Goal: Task Accomplishment & Management: Complete application form

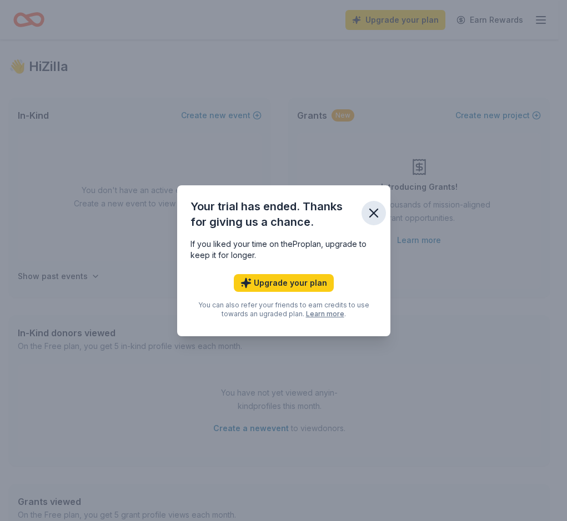
click at [378, 214] on icon "button" at bounding box center [374, 213] width 16 height 16
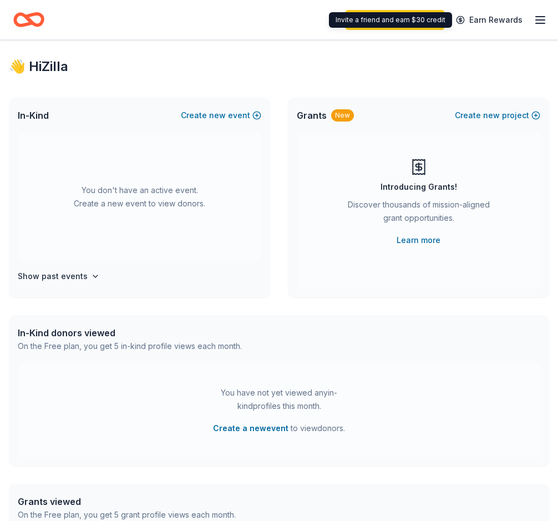
click at [542, 19] on icon "button" at bounding box center [540, 19] width 13 height 13
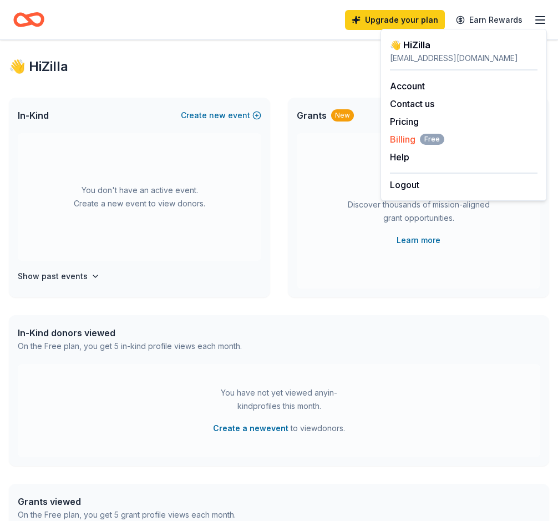
click at [408, 138] on span "Billing Free" at bounding box center [417, 139] width 54 height 13
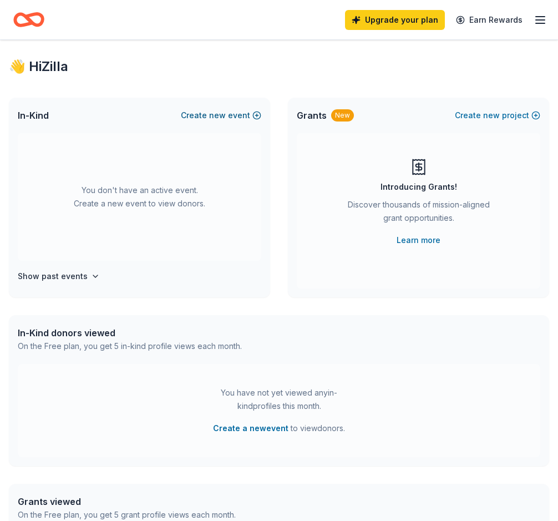
click at [231, 117] on button "Create new event" at bounding box center [221, 115] width 80 height 13
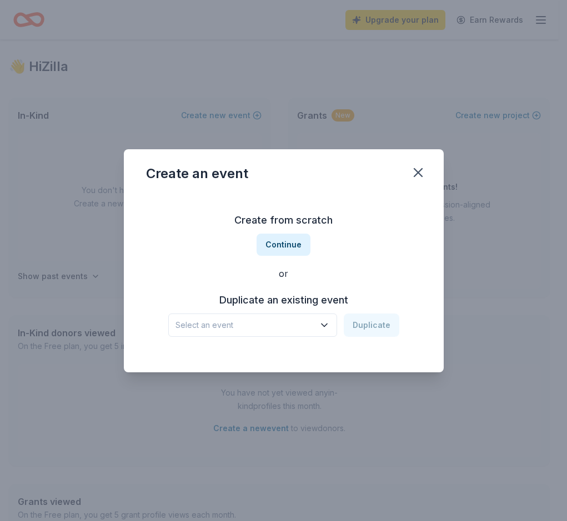
click at [324, 333] on button "Select an event" at bounding box center [252, 325] width 169 height 23
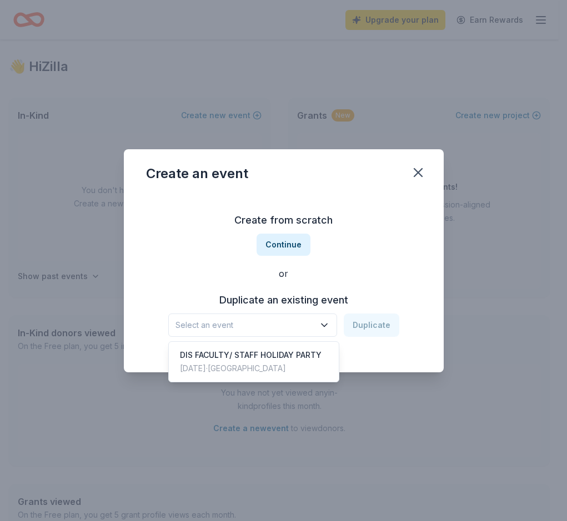
click at [279, 244] on div "Create from scratch Continue or Duplicate an existing event Select an event Dup…" at bounding box center [283, 274] width 275 height 161
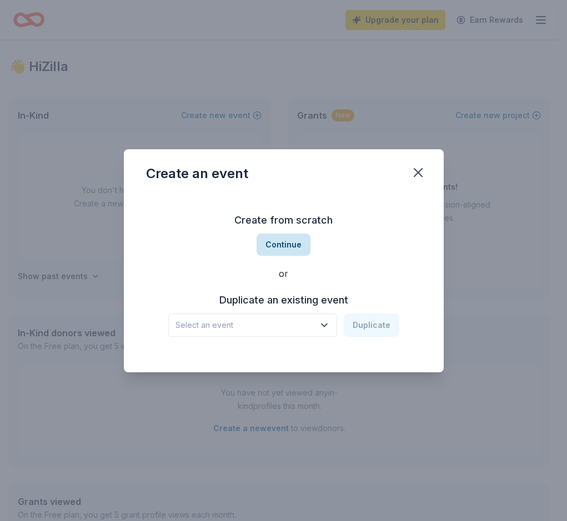
click at [283, 247] on button "Continue" at bounding box center [283, 245] width 54 height 22
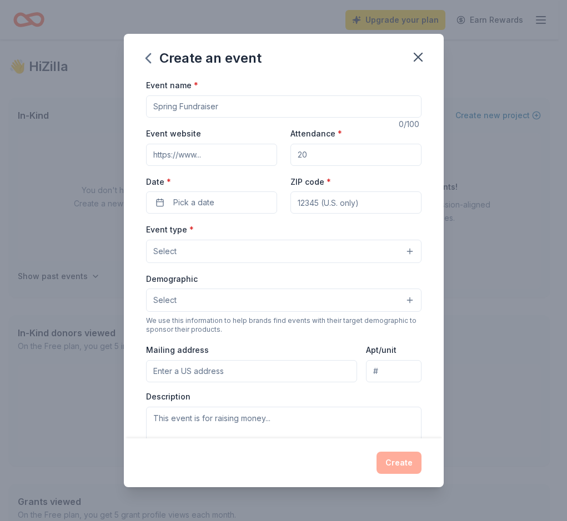
click at [202, 108] on input "Event name *" at bounding box center [283, 106] width 275 height 22
type input "Dallas International School Holiday Party 2025"
drag, startPoint x: 320, startPoint y: 160, endPoint x: 299, endPoint y: 159, distance: 20.6
click at [299, 159] on input "Attendance *" at bounding box center [355, 155] width 131 height 22
type input "130"
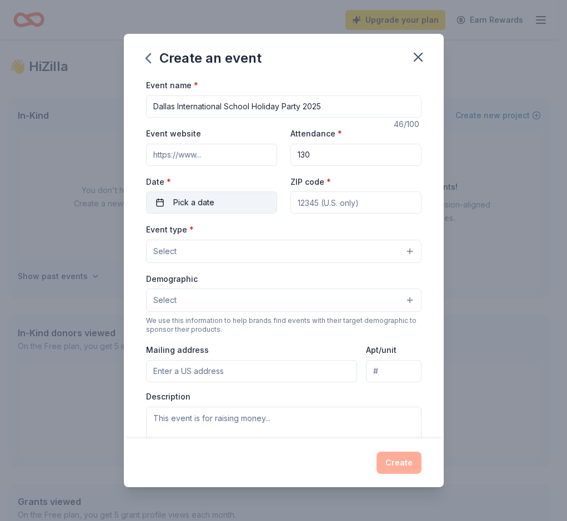
click at [159, 203] on button "Pick a date" at bounding box center [211, 203] width 131 height 22
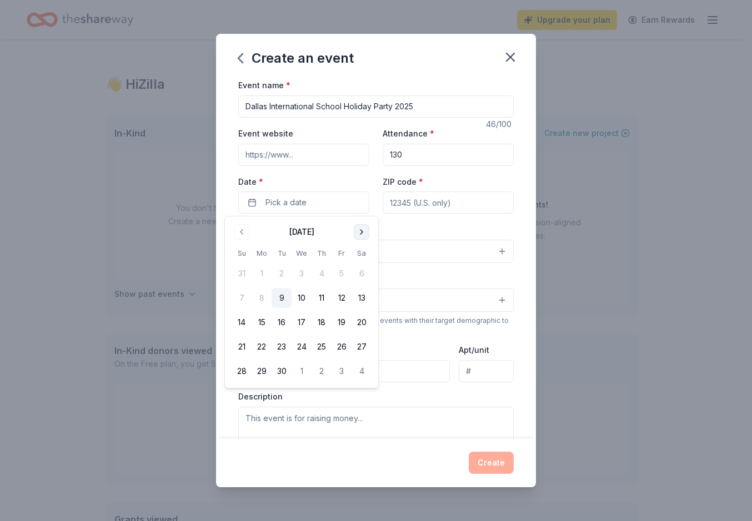
click at [364, 231] on button "Go to next month" at bounding box center [362, 232] width 16 height 16
click at [320, 327] on button "18" at bounding box center [321, 323] width 20 height 20
click at [444, 202] on input "ZIP code *" at bounding box center [447, 203] width 131 height 22
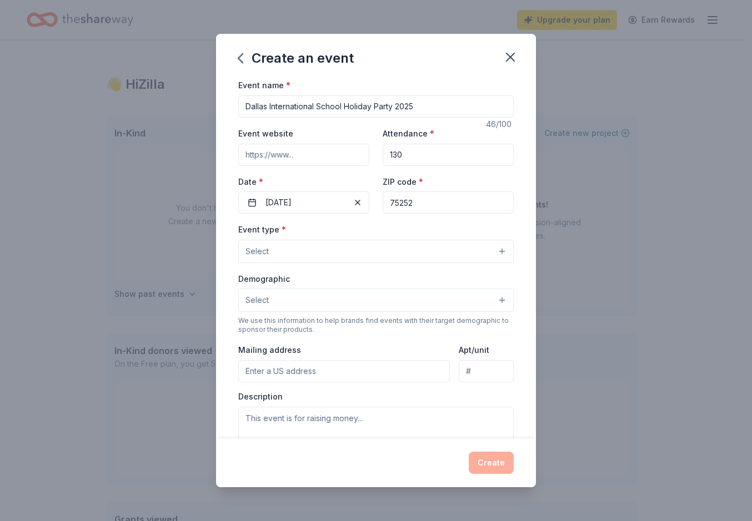
type input "75252"
click at [409, 260] on button "Select" at bounding box center [375, 251] width 275 height 23
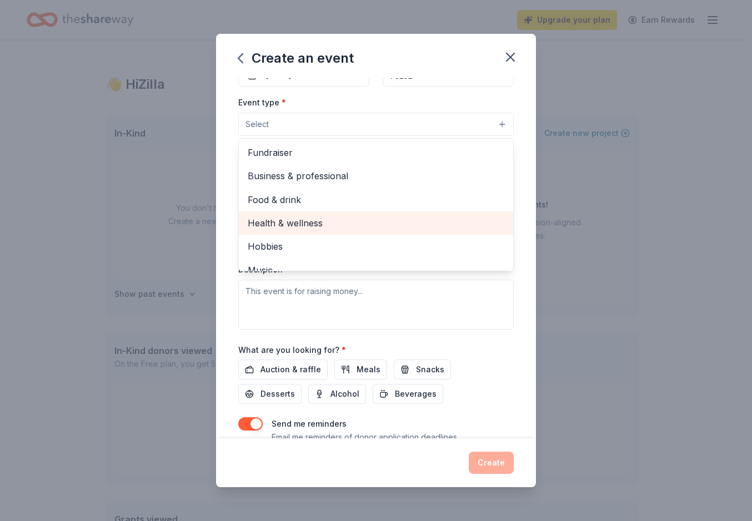
scroll to position [115, 0]
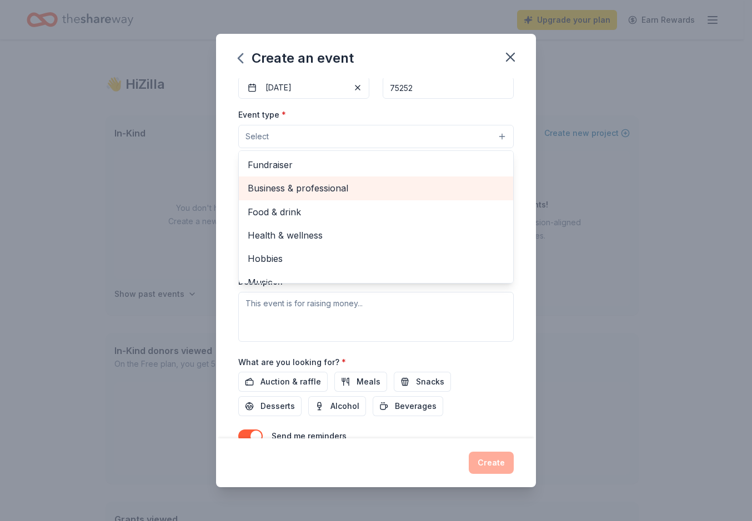
click at [342, 185] on span "Business & professional" at bounding box center [376, 188] width 256 height 14
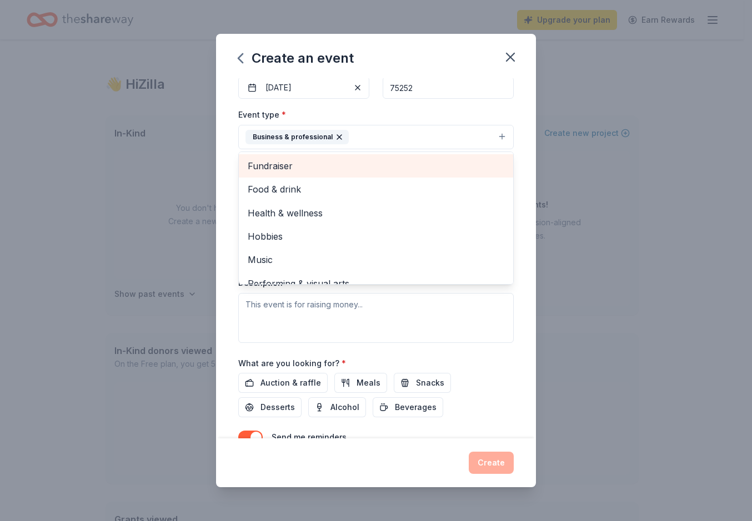
click at [299, 169] on span "Fundraiser" at bounding box center [376, 166] width 256 height 14
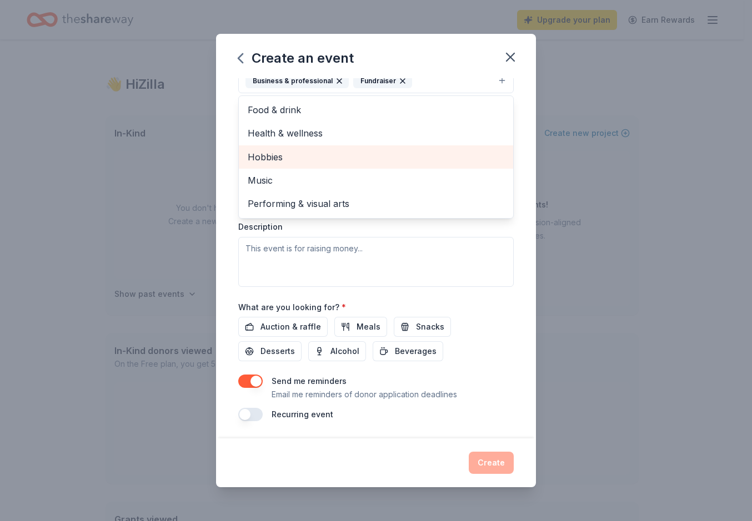
scroll to position [172, 0]
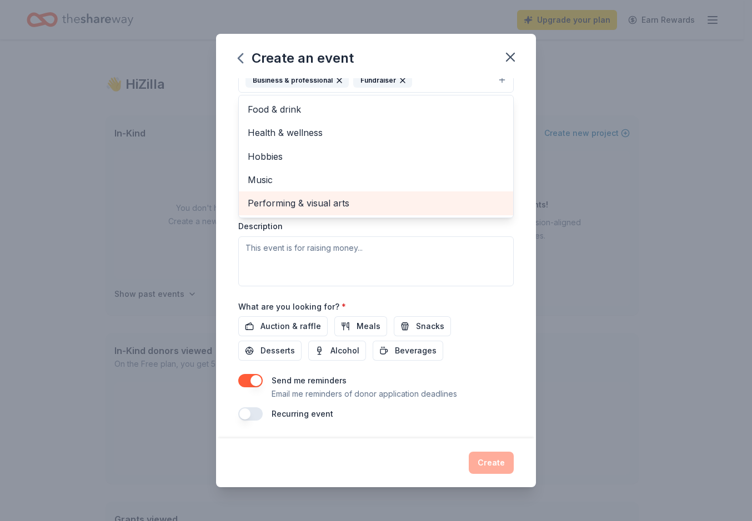
click at [346, 203] on span "Performing & visual arts" at bounding box center [376, 203] width 256 height 14
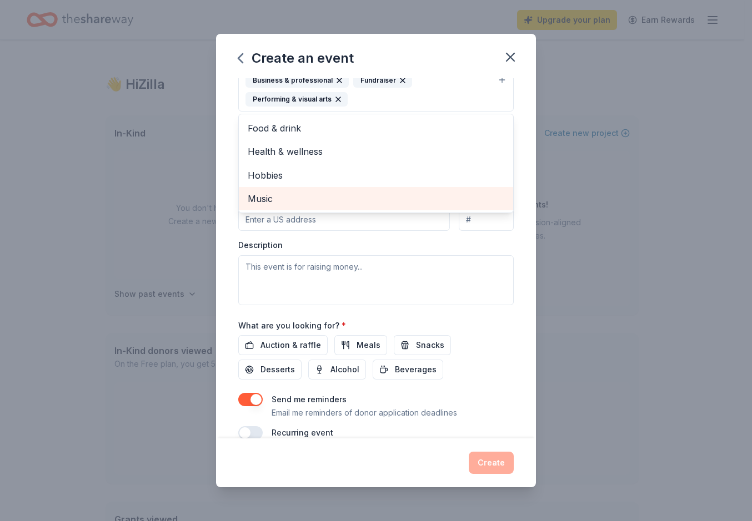
scroll to position [116, 0]
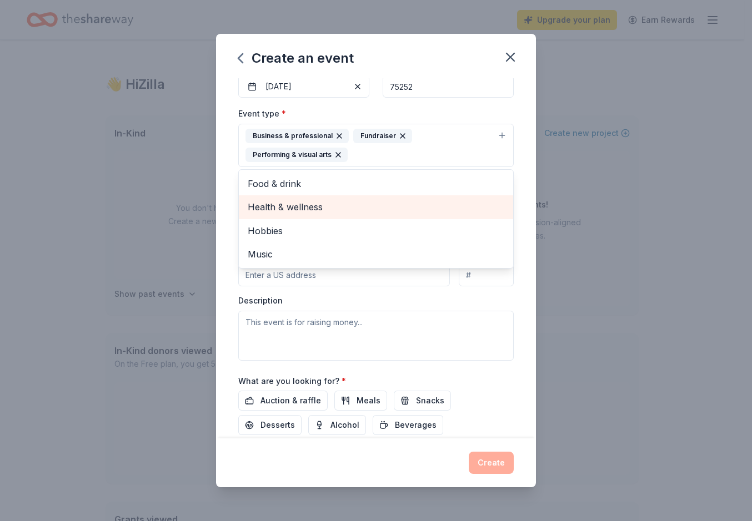
click at [331, 207] on span "Health & wellness" at bounding box center [376, 207] width 256 height 14
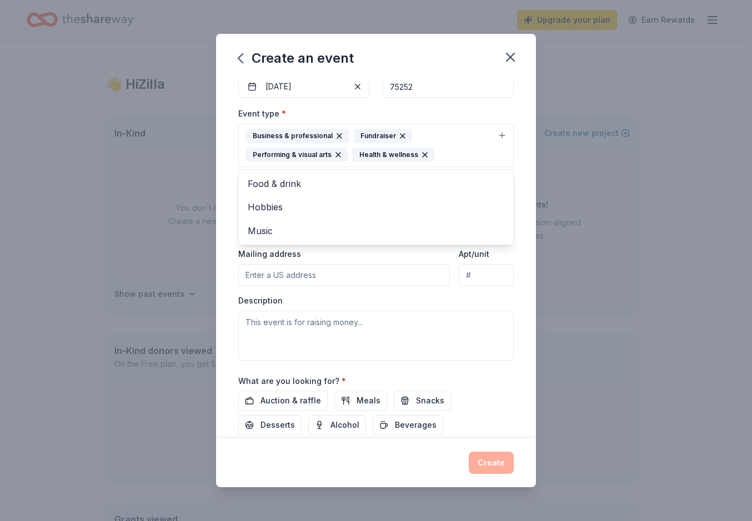
scroll to position [172, 0]
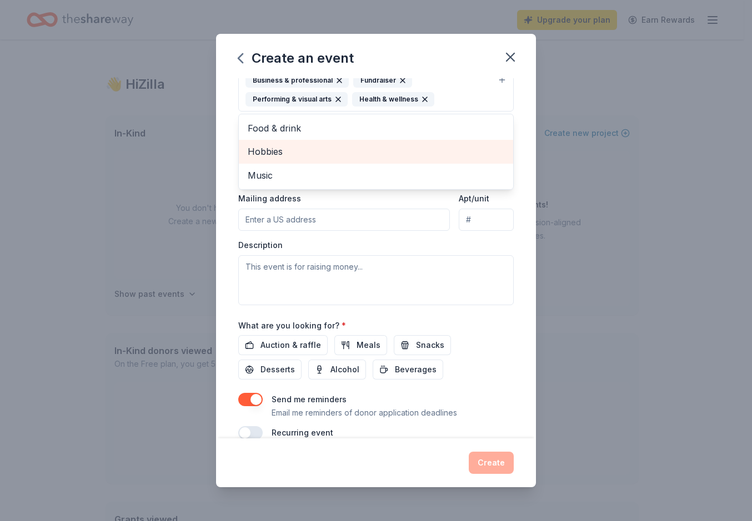
click at [288, 153] on span "Hobbies" at bounding box center [376, 151] width 256 height 14
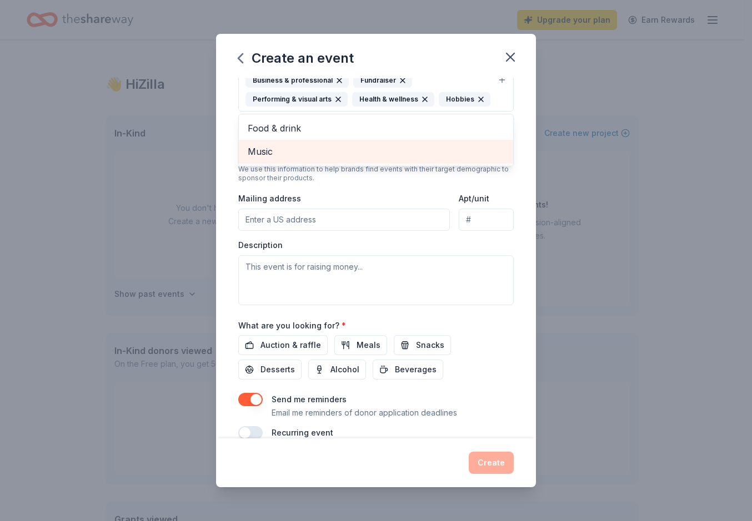
click at [286, 159] on span "Music" at bounding box center [376, 151] width 256 height 14
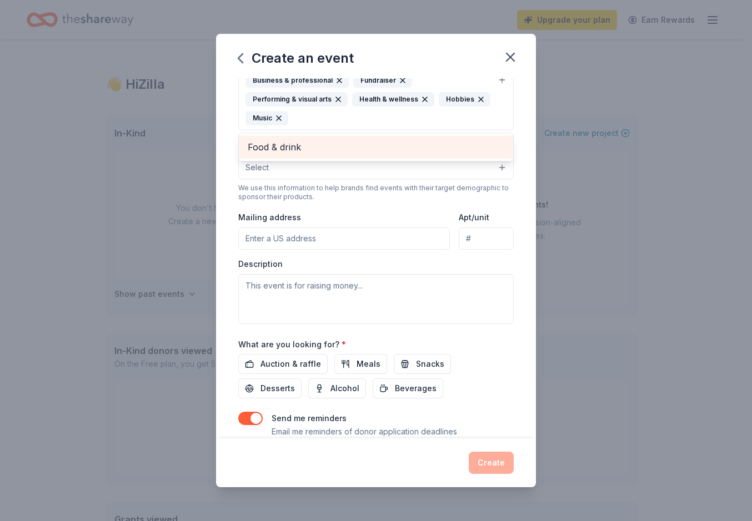
click at [293, 149] on span "Food & drink" at bounding box center [376, 147] width 256 height 14
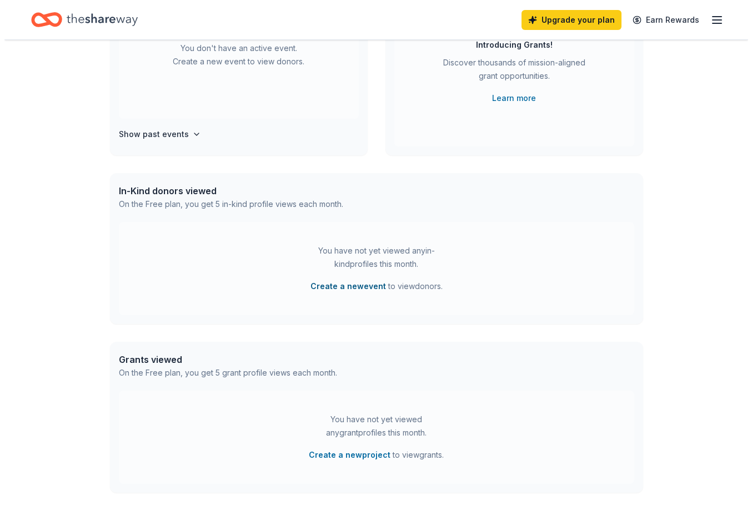
scroll to position [167, 0]
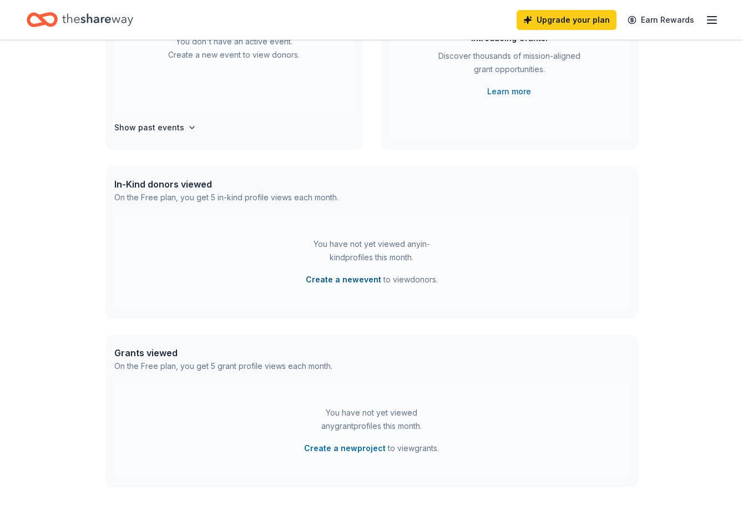
click at [344, 281] on button "Create a new event" at bounding box center [343, 279] width 75 height 13
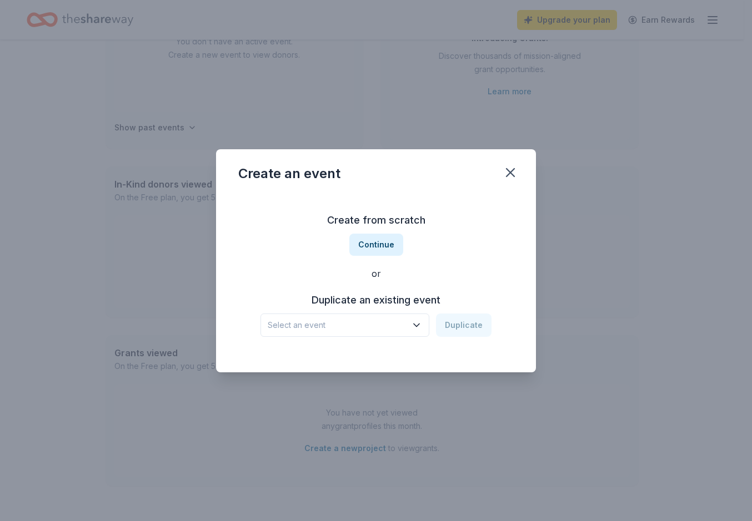
click at [409, 330] on button "Select an event" at bounding box center [344, 325] width 169 height 23
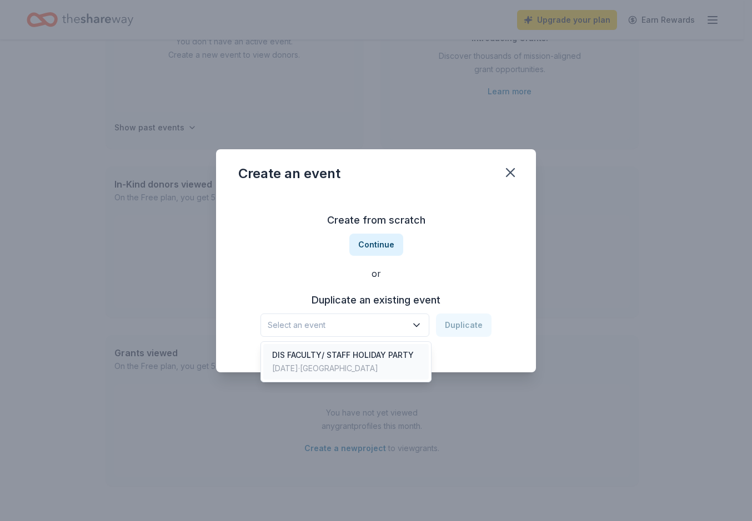
click at [360, 356] on div "DIS FACULTY/ STAFF HOLIDAY PARTY" at bounding box center [343, 355] width 142 height 13
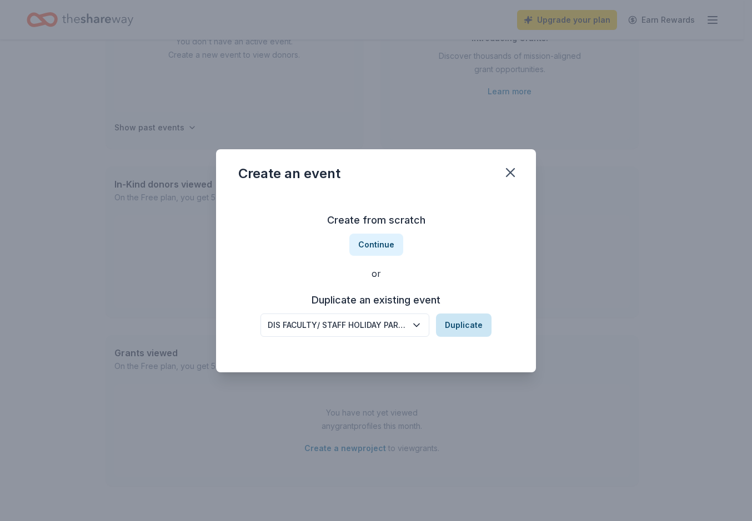
click at [459, 324] on button "Duplicate" at bounding box center [464, 325] width 56 height 23
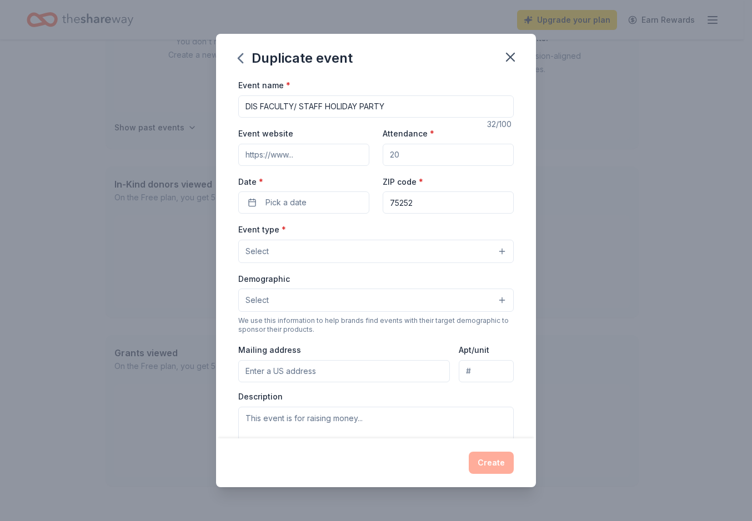
drag, startPoint x: 417, startPoint y: 153, endPoint x: 374, endPoint y: 155, distance: 43.4
click at [374, 155] on div "Event website Attendance * Date * Pick a date ZIP code * 75252" at bounding box center [375, 170] width 275 height 87
type input "150"
click at [258, 105] on input "DIS FACULTY/ STAFF HOLIDAY PARTY" at bounding box center [375, 106] width 275 height 22
type input "[GEOGRAPHIC_DATA] FACULTY/ STAFF HOLIDAY PARTY"
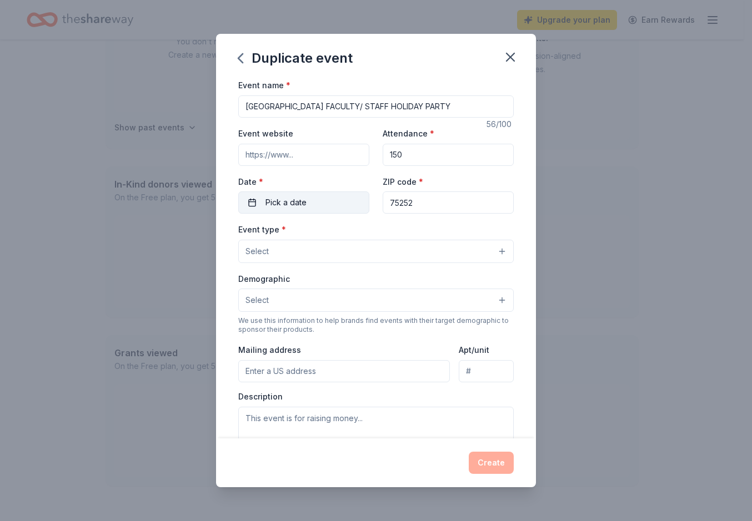
click at [260, 202] on button "Pick a date" at bounding box center [303, 203] width 131 height 22
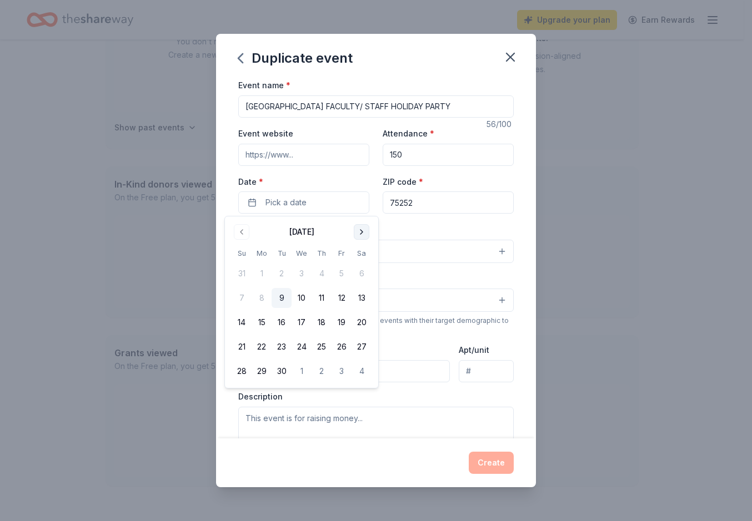
click at [366, 234] on button "Go to next month" at bounding box center [362, 232] width 16 height 16
click at [325, 324] on button "18" at bounding box center [321, 323] width 20 height 20
click at [325, 323] on button "18" at bounding box center [321, 323] width 20 height 20
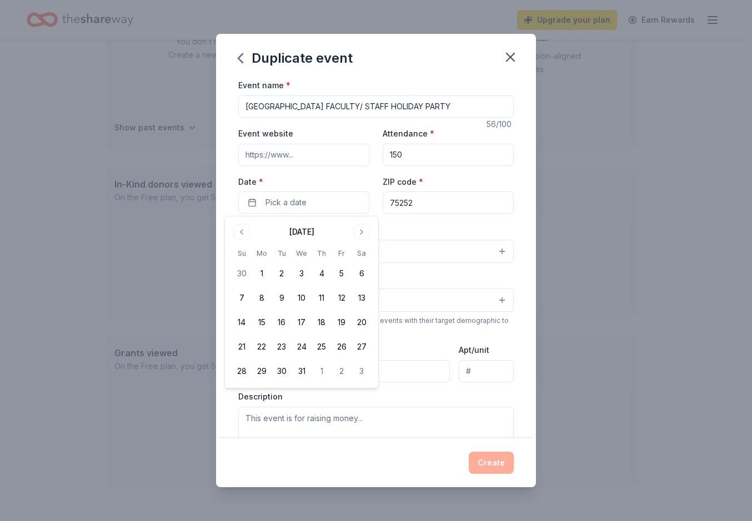
click at [425, 227] on div "Event type * Select" at bounding box center [375, 243] width 275 height 41
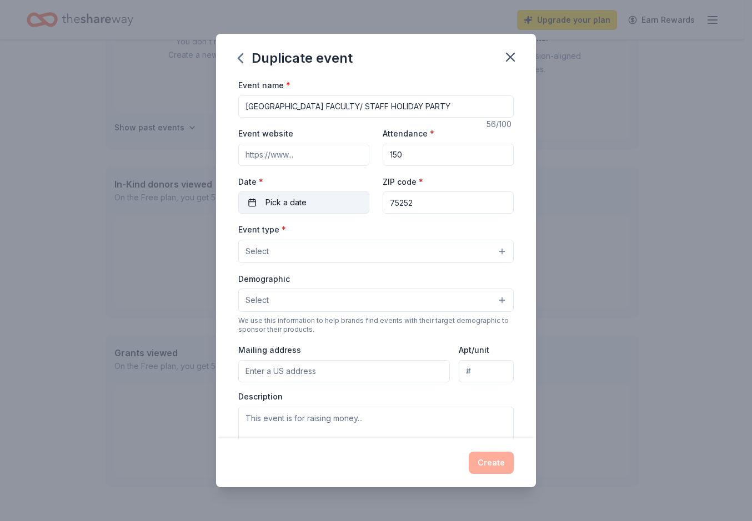
click at [324, 204] on button "Pick a date" at bounding box center [303, 203] width 131 height 22
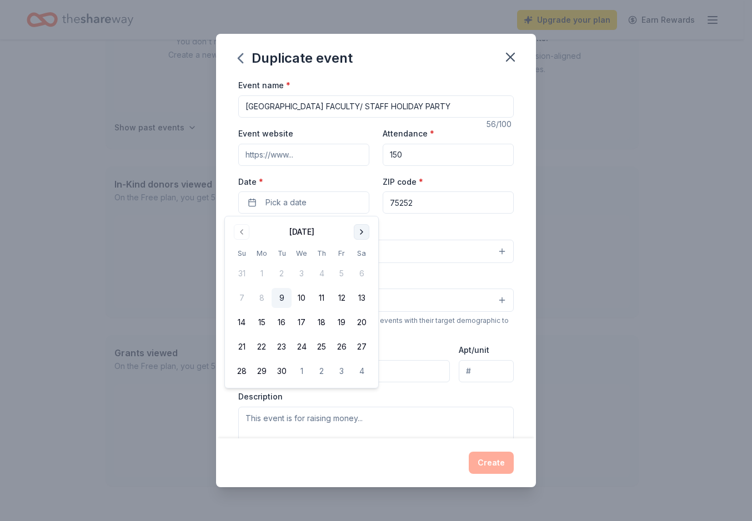
click at [364, 235] on button "Go to next month" at bounding box center [362, 232] width 16 height 16
click at [237, 232] on button "Go to previous month" at bounding box center [242, 232] width 16 height 16
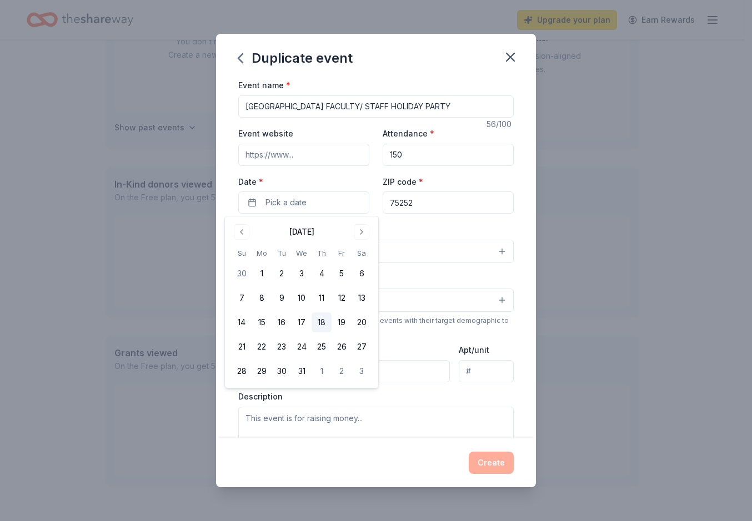
click at [320, 318] on button "18" at bounding box center [321, 323] width 20 height 20
click at [226, 200] on div "Event name * Dallas International School FACULTY/ STAFF HOLIDAY PARTY 56 /100 E…" at bounding box center [376, 258] width 320 height 360
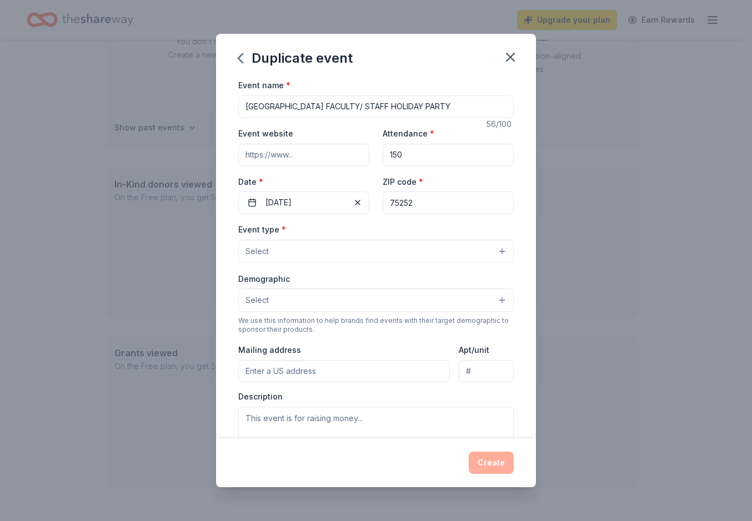
click at [276, 249] on button "Select" at bounding box center [375, 251] width 275 height 23
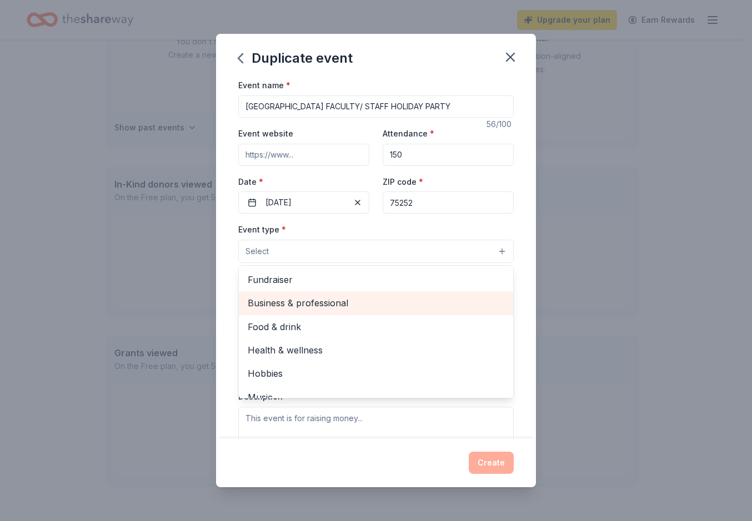
click at [298, 303] on span "Business & professional" at bounding box center [376, 303] width 256 height 14
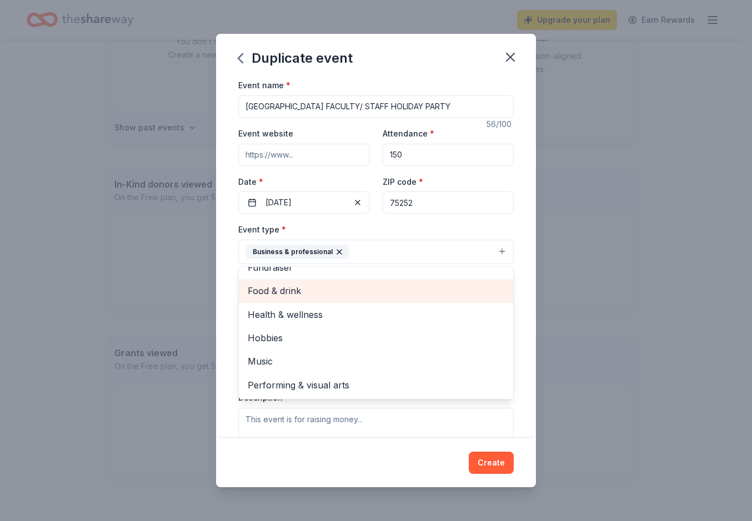
scroll to position [0, 0]
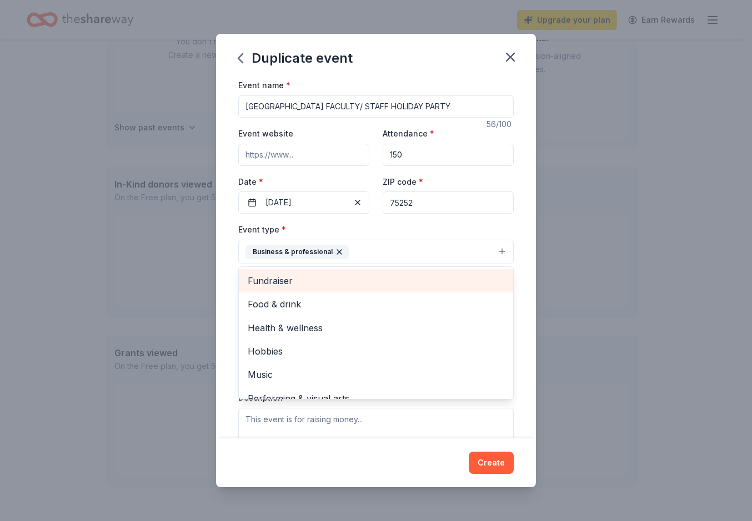
click at [300, 285] on span "Fundraiser" at bounding box center [376, 281] width 256 height 14
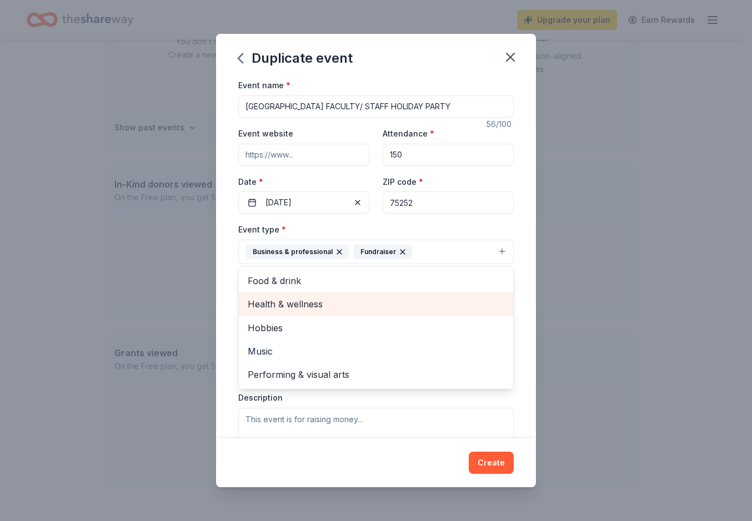
click at [314, 307] on span "Health & wellness" at bounding box center [376, 304] width 256 height 14
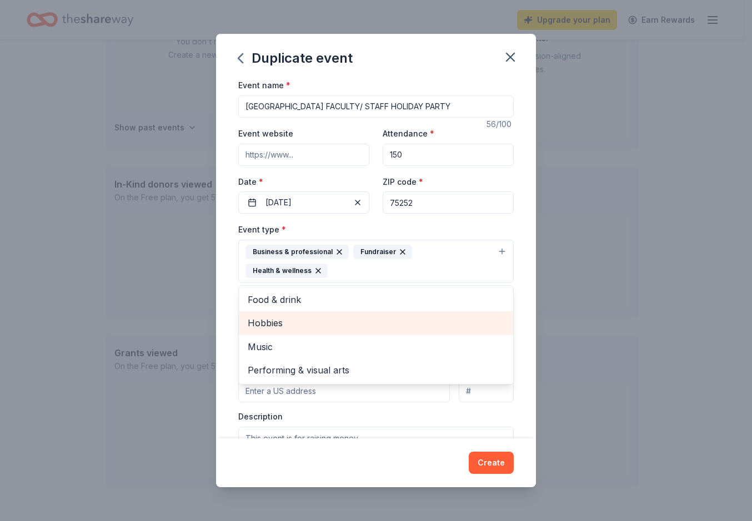
click at [295, 324] on span "Hobbies" at bounding box center [376, 323] width 256 height 14
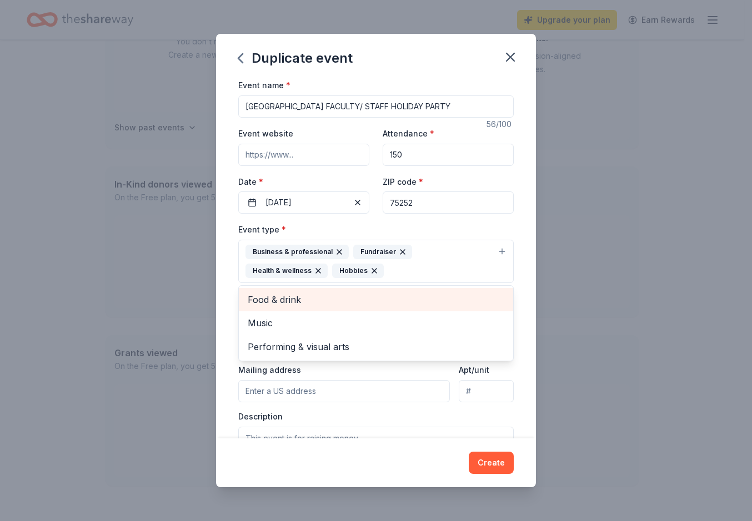
click at [298, 302] on span "Food & drink" at bounding box center [376, 300] width 256 height 14
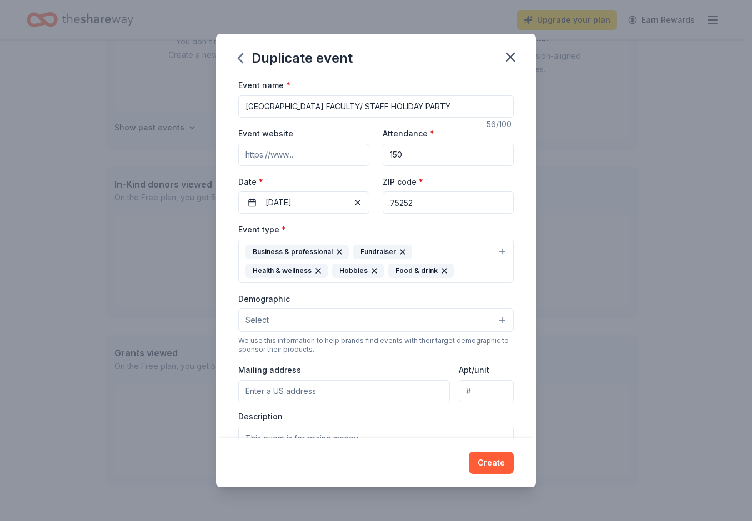
click at [370, 270] on icon "button" at bounding box center [374, 270] width 9 height 9
click at [398, 250] on icon "button" at bounding box center [402, 252] width 9 height 9
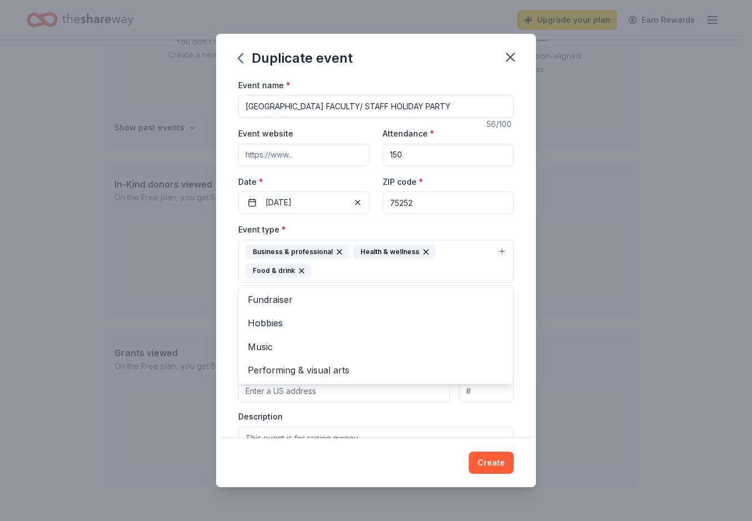
click at [424, 250] on icon "button" at bounding box center [426, 252] width 4 height 4
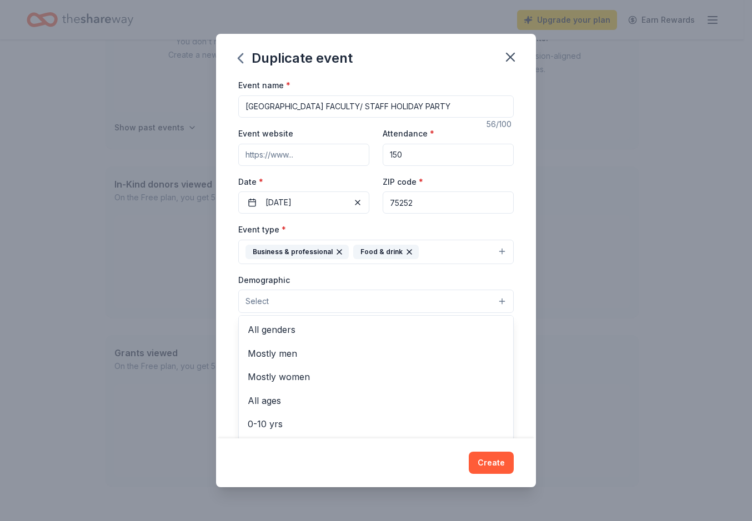
click at [311, 299] on button "Select" at bounding box center [375, 301] width 275 height 23
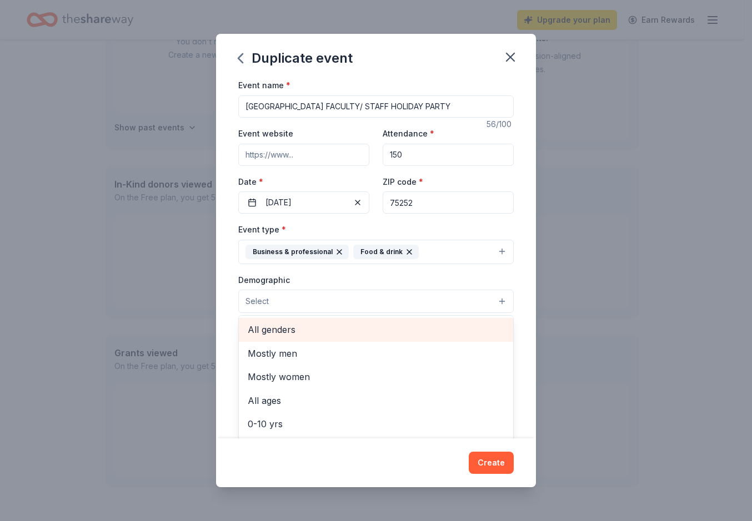
click at [300, 329] on span "All genders" at bounding box center [376, 330] width 256 height 14
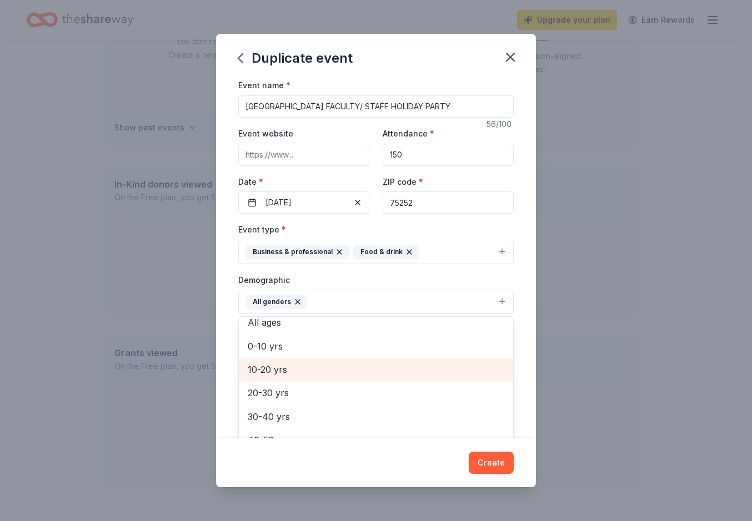
scroll to position [111, 0]
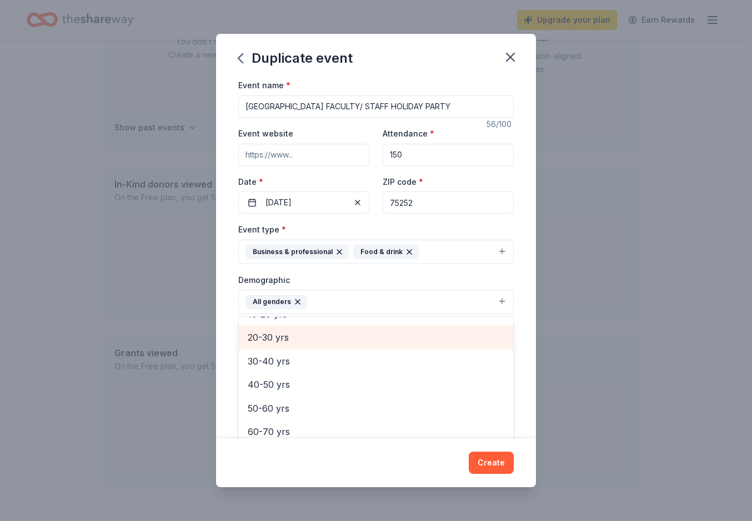
click at [279, 341] on span "20-30 yrs" at bounding box center [376, 337] width 256 height 14
click at [288, 339] on span "30-40 yrs" at bounding box center [376, 337] width 256 height 14
click at [290, 342] on span "40-50 yrs" at bounding box center [376, 341] width 256 height 14
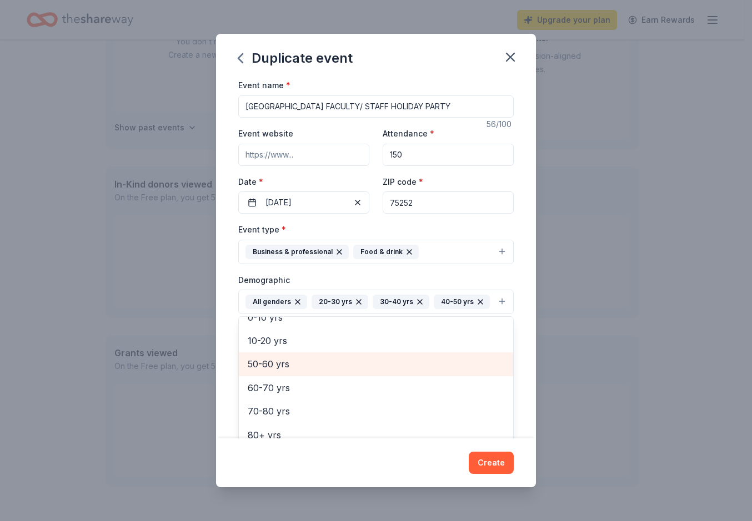
click at [284, 371] on span "50-60 yrs" at bounding box center [376, 364] width 256 height 14
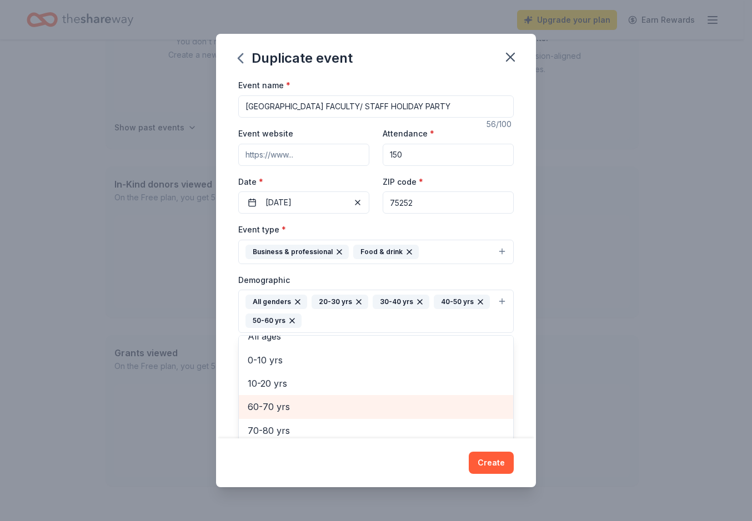
click at [279, 404] on span "60-70 yrs" at bounding box center [376, 407] width 256 height 14
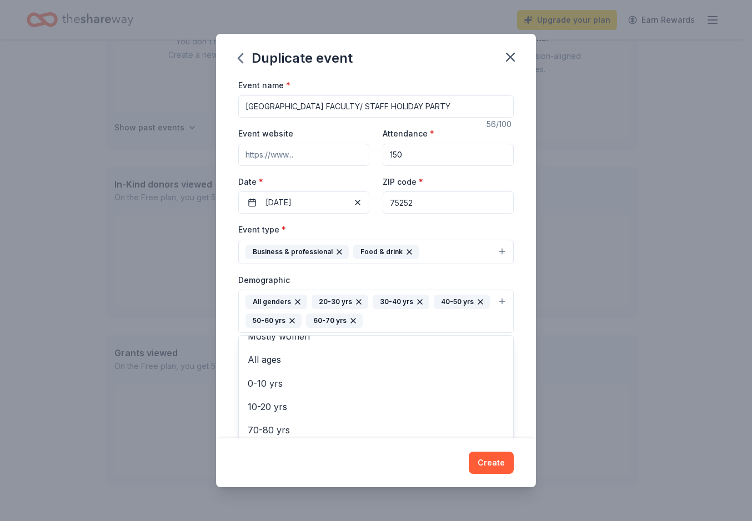
click at [226, 337] on div "Event name * Dallas International School FACULTY/ STAFF HOLIDAY PARTY 56 /100 E…" at bounding box center [376, 258] width 320 height 360
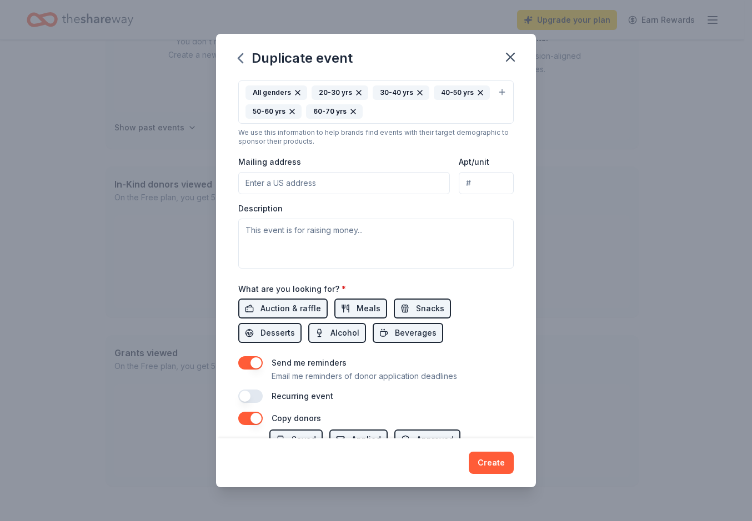
scroll to position [222, 0]
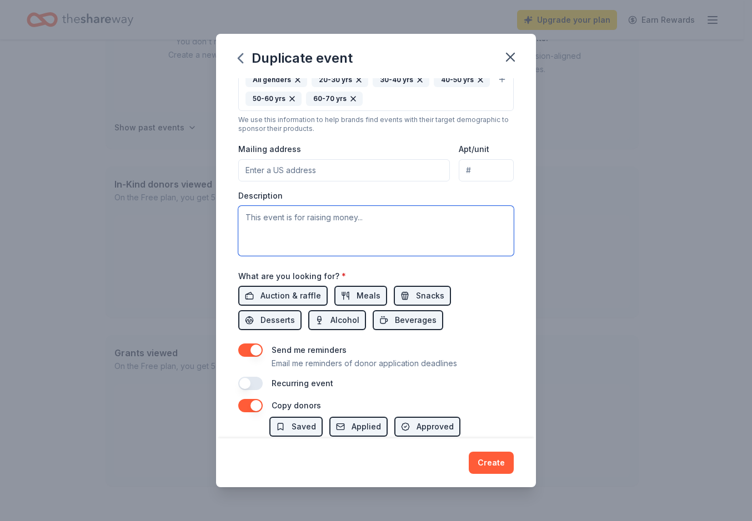
click at [285, 222] on textarea at bounding box center [375, 231] width 275 height 50
click at [308, 300] on span "Auction & raffle" at bounding box center [290, 295] width 61 height 13
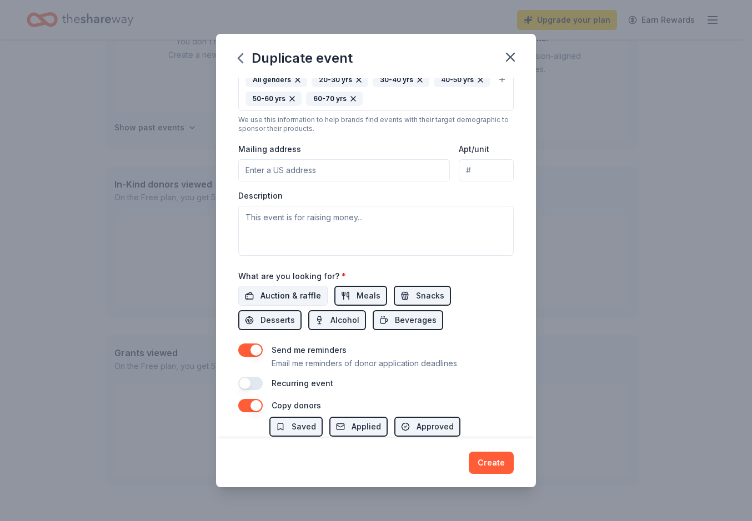
click at [291, 296] on span "Auction & raffle" at bounding box center [290, 295] width 61 height 13
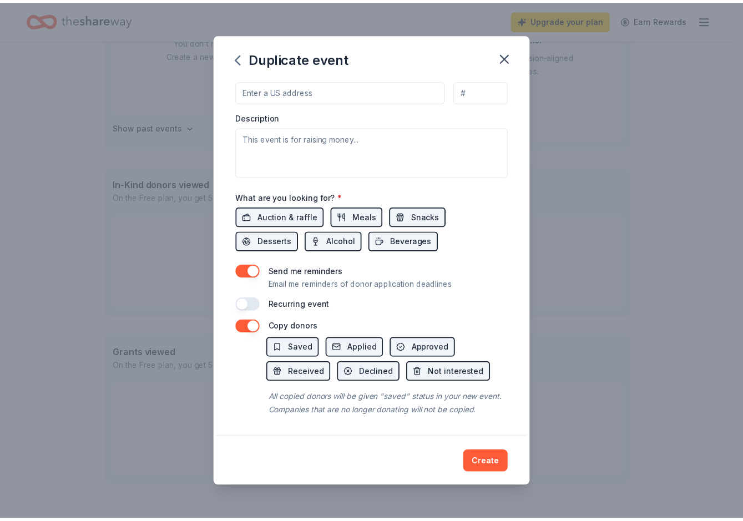
scroll to position [314, 0]
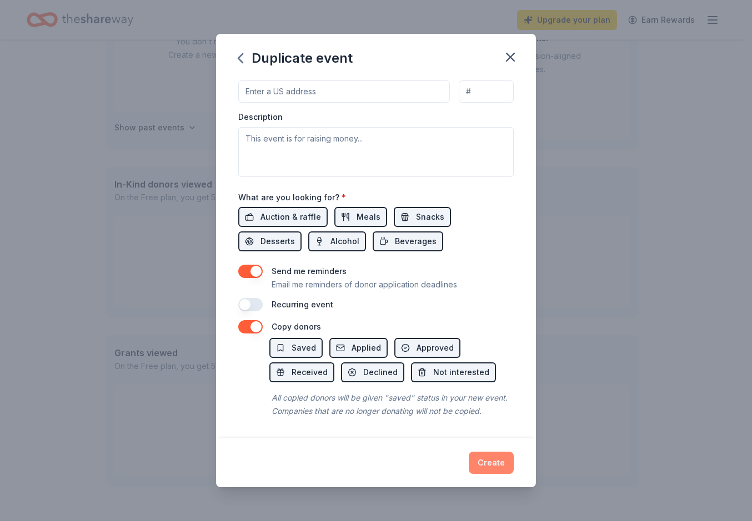
click at [484, 460] on button "Create" at bounding box center [491, 463] width 45 height 22
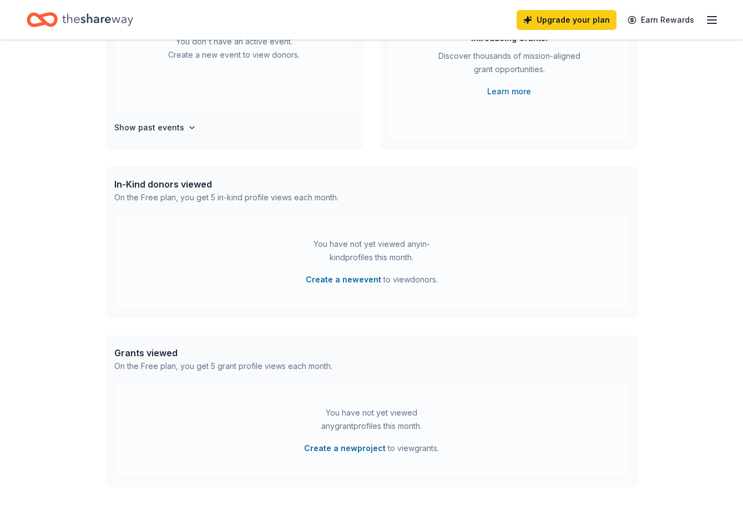
scroll to position [81, 0]
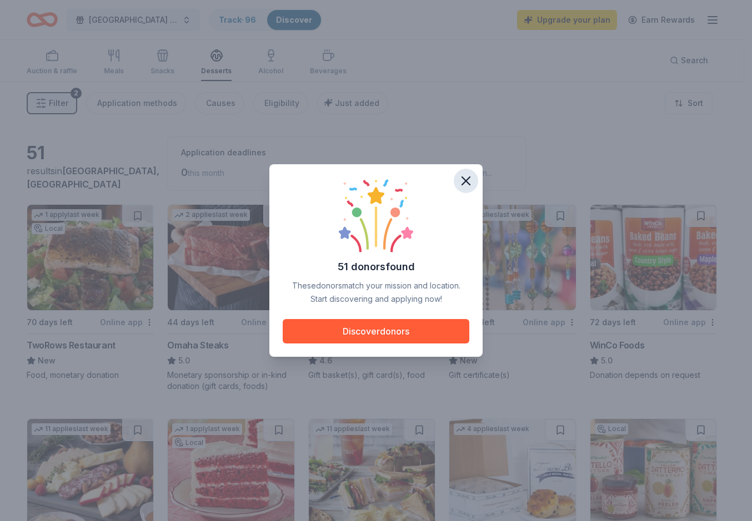
click at [467, 184] on icon "button" at bounding box center [466, 181] width 16 height 16
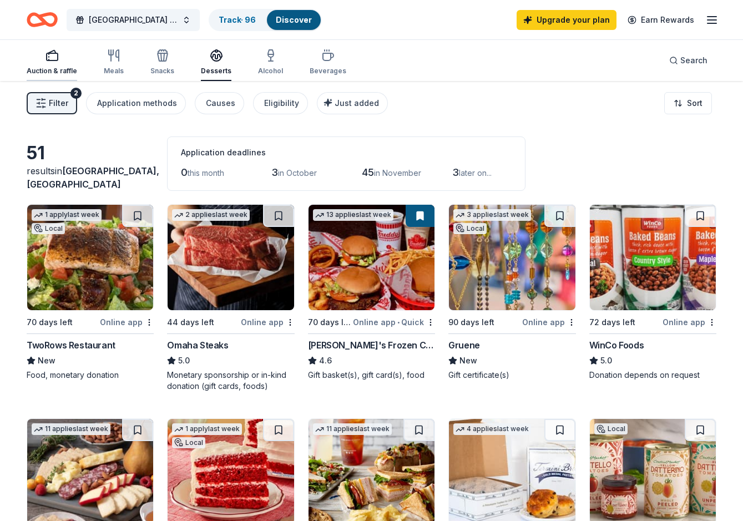
click at [64, 73] on div "Auction & raffle" at bounding box center [52, 71] width 51 height 9
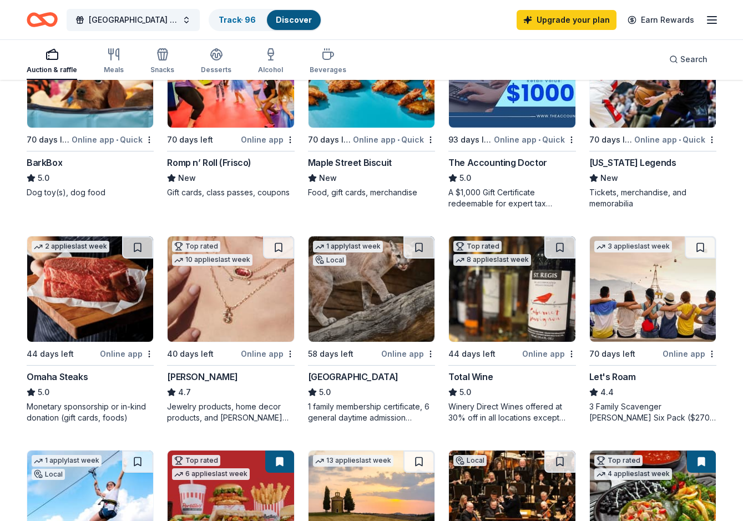
scroll to position [389, 0]
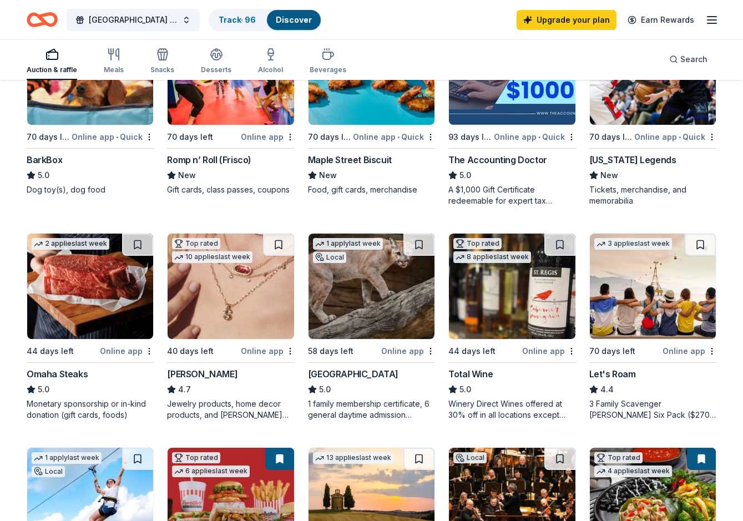
click at [265, 302] on img at bounding box center [231, 286] width 126 height 105
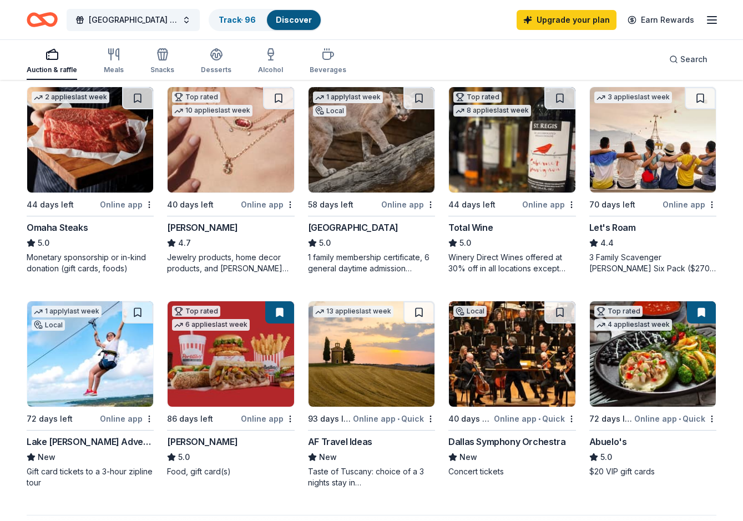
scroll to position [555, 0]
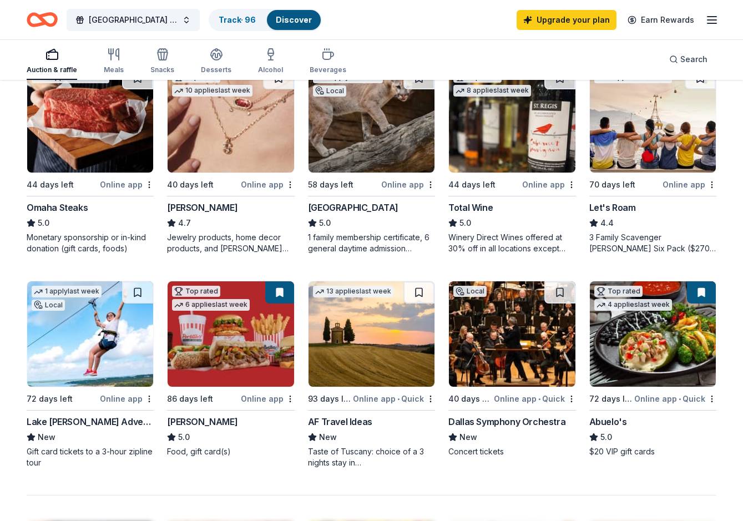
click at [537, 348] on img at bounding box center [512, 333] width 126 height 105
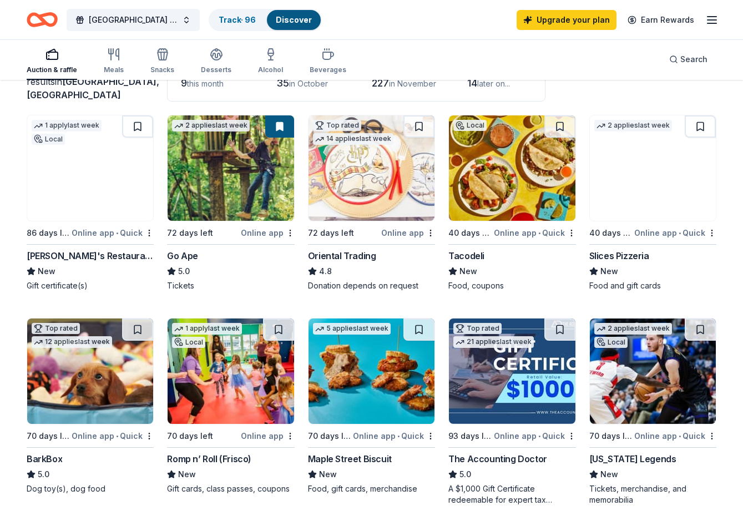
scroll to position [0, 0]
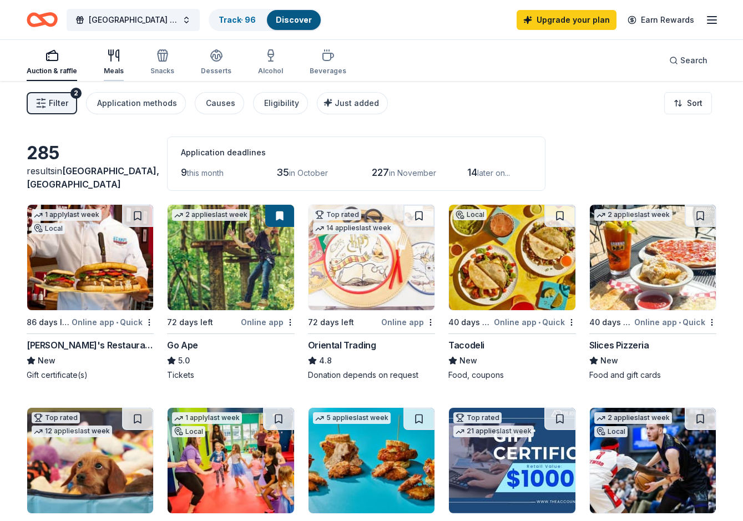
click at [113, 66] on div "Meals" at bounding box center [114, 62] width 20 height 27
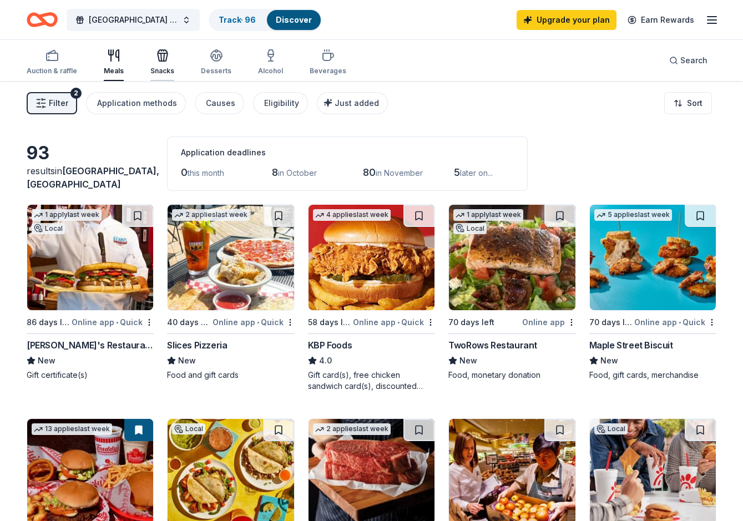
click at [163, 64] on div "Snacks" at bounding box center [162, 62] width 24 height 27
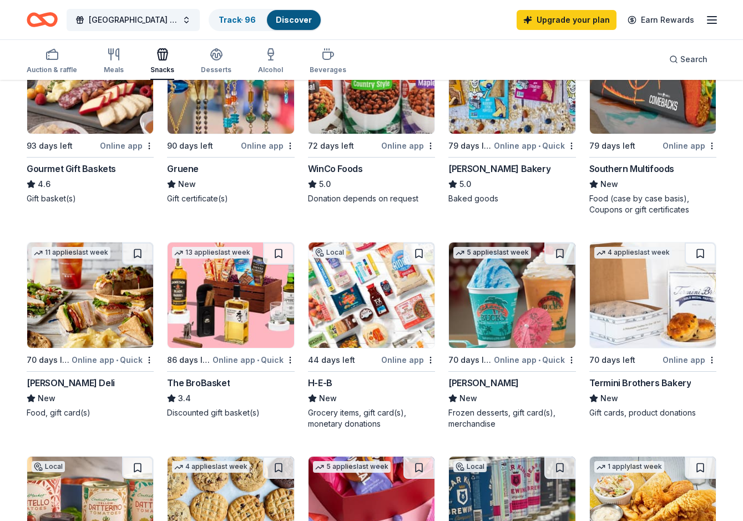
scroll to position [444, 0]
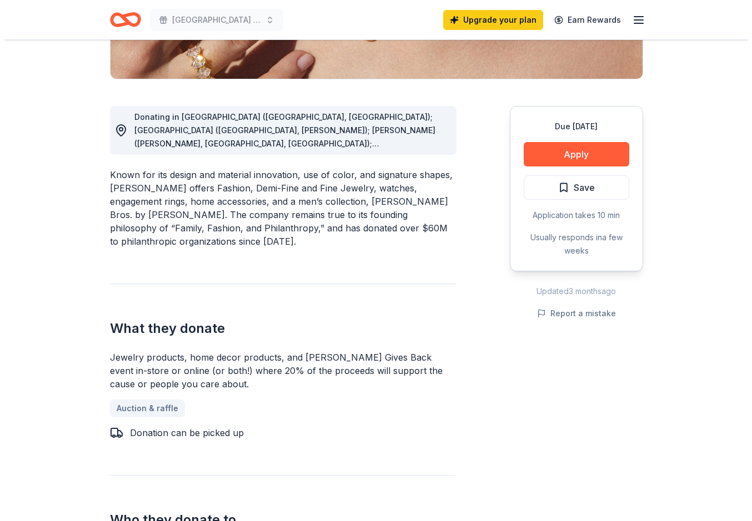
scroll to position [278, 0]
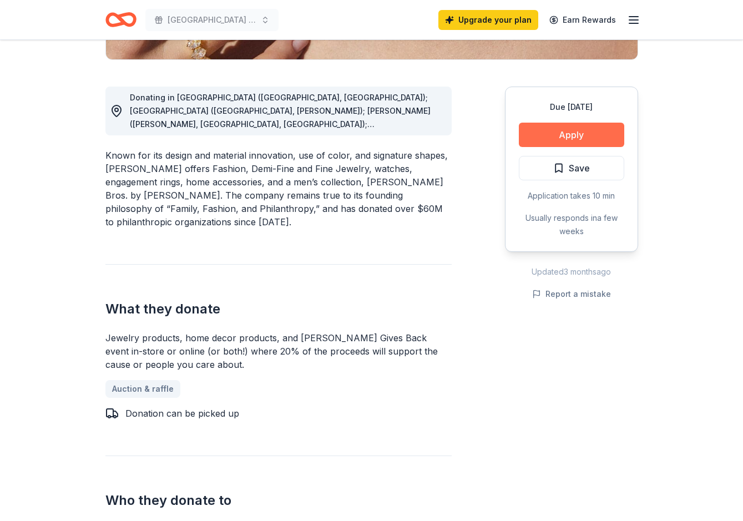
click at [575, 134] on button "Apply" at bounding box center [571, 135] width 105 height 24
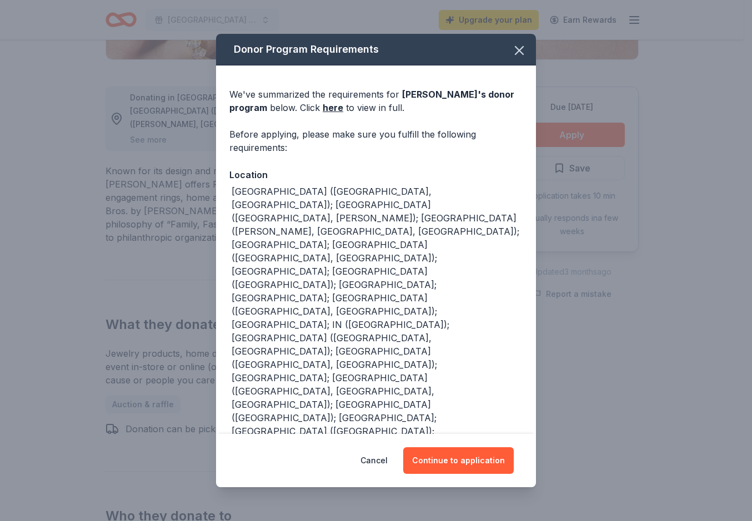
scroll to position [32, 0]
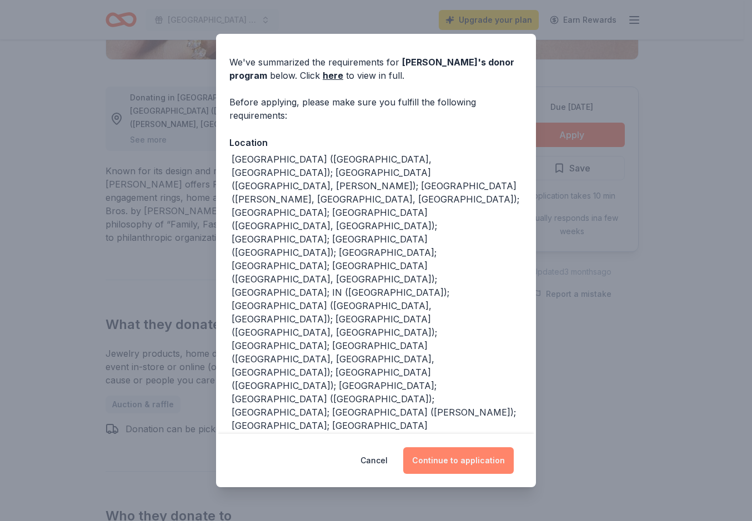
click at [447, 456] on button "Continue to application" at bounding box center [458, 460] width 110 height 27
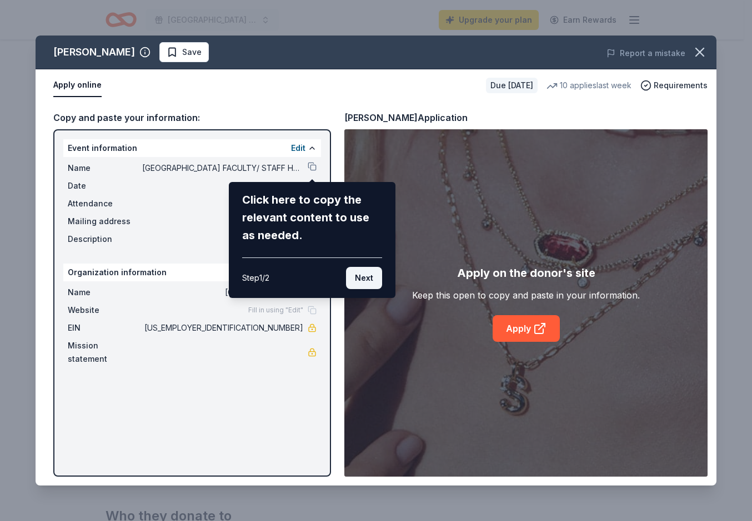
click at [357, 275] on button "Next" at bounding box center [364, 278] width 36 height 22
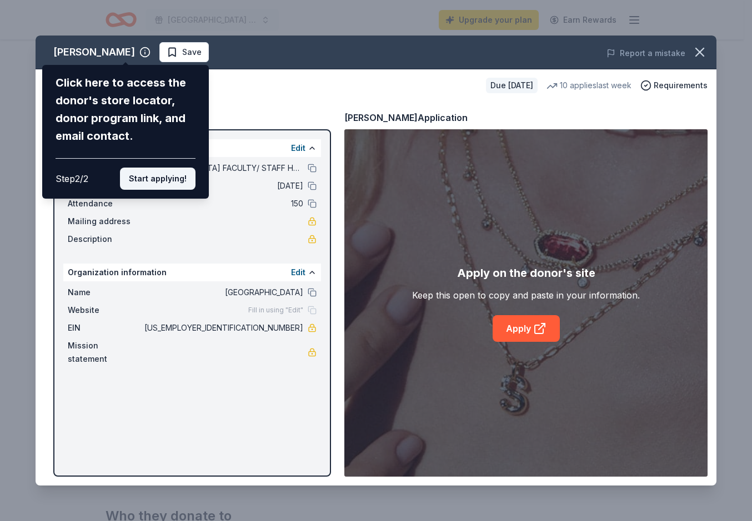
click at [160, 174] on button "Start applying!" at bounding box center [157, 179] width 75 height 22
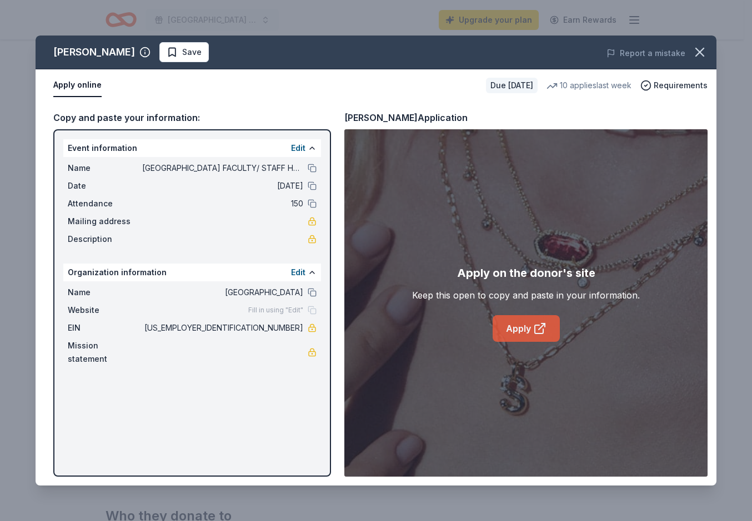
click at [528, 328] on link "Apply" at bounding box center [525, 328] width 67 height 27
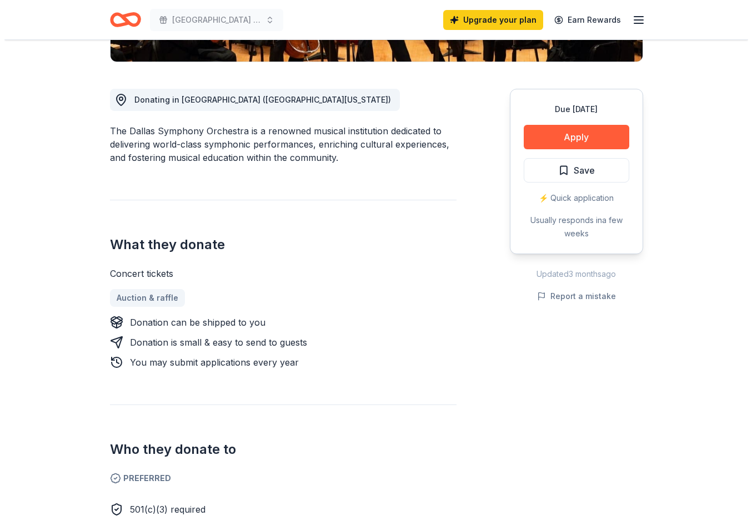
scroll to position [222, 0]
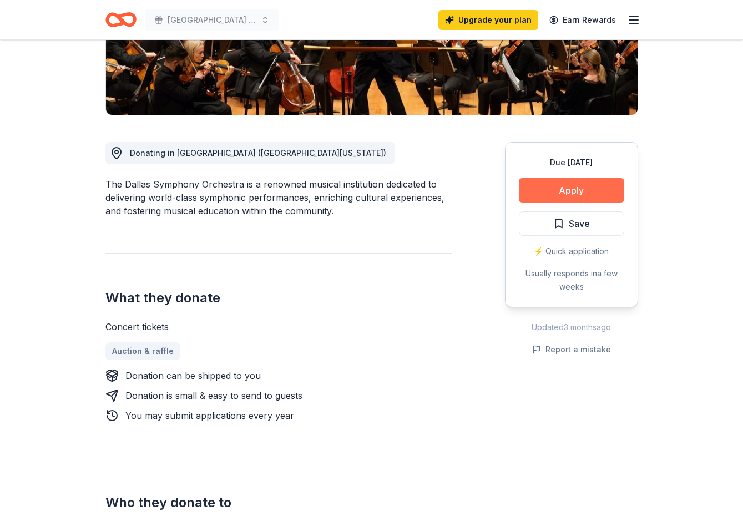
click at [562, 188] on button "Apply" at bounding box center [571, 190] width 105 height 24
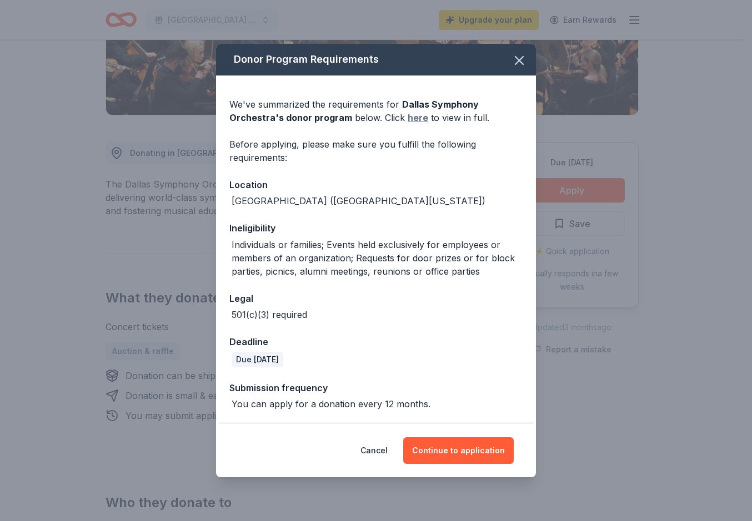
click at [419, 118] on link "here" at bounding box center [417, 117] width 21 height 13
